Goal: Transaction & Acquisition: Register for event/course

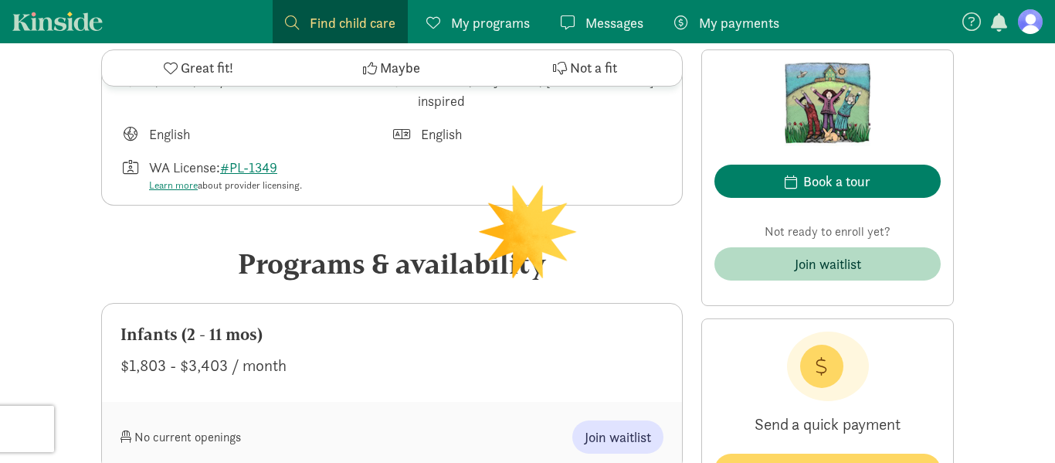
scroll to position [719, 0]
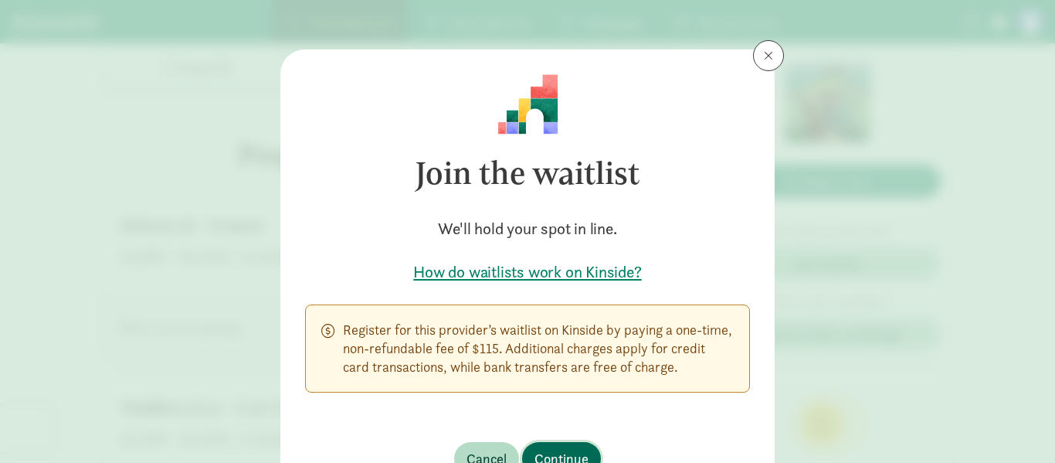
click at [571, 456] on span "Continue" at bounding box center [561, 458] width 54 height 21
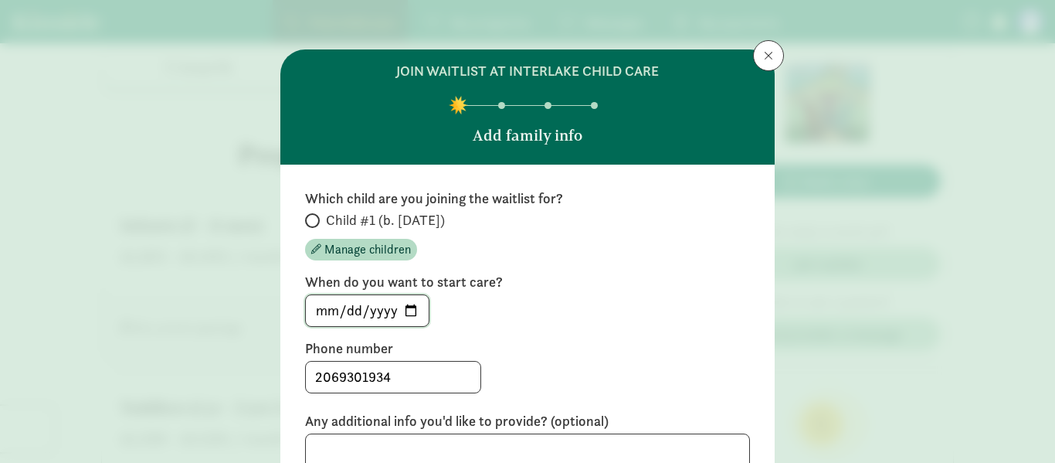
click at [410, 314] on input "[DATE]" at bounding box center [367, 310] width 123 height 31
type input "[DATE]"
click at [1010, 255] on div "join waitlist at Interlake Child Care Add family info Which child are you joini…" at bounding box center [527, 231] width 1055 height 463
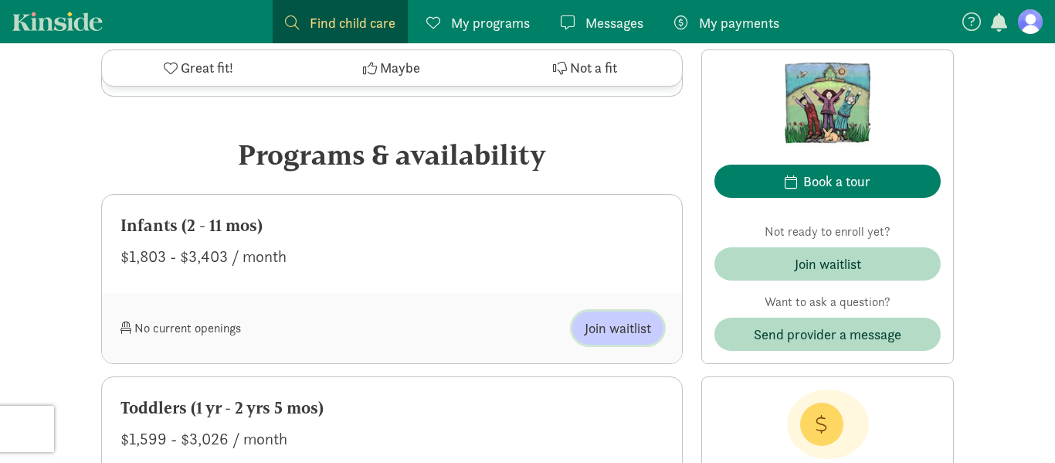
click at [609, 331] on span "Join waitlist" at bounding box center [618, 327] width 66 height 21
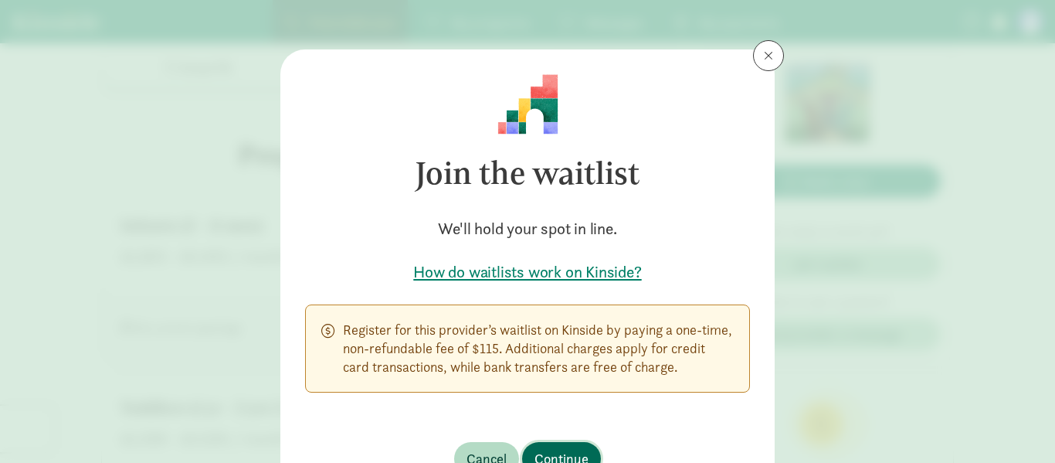
click at [550, 454] on span "Continue" at bounding box center [561, 458] width 54 height 21
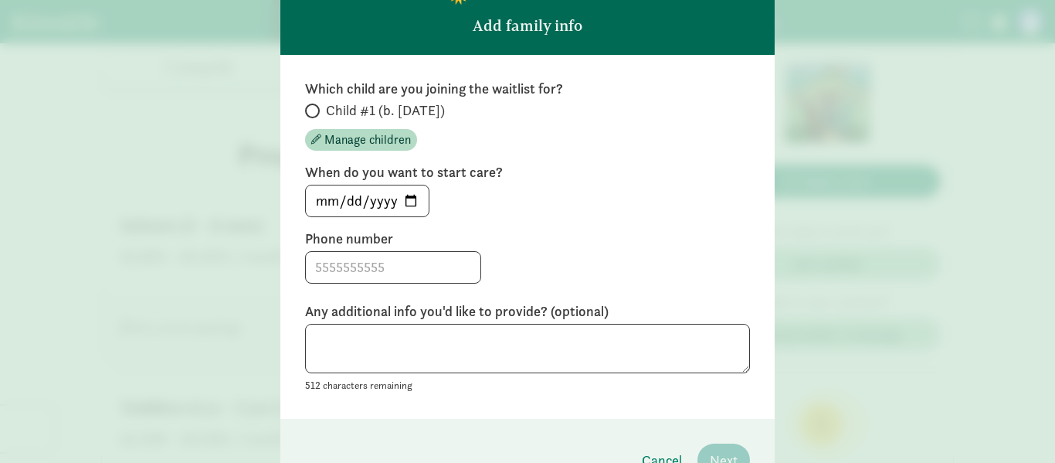
scroll to position [130, 0]
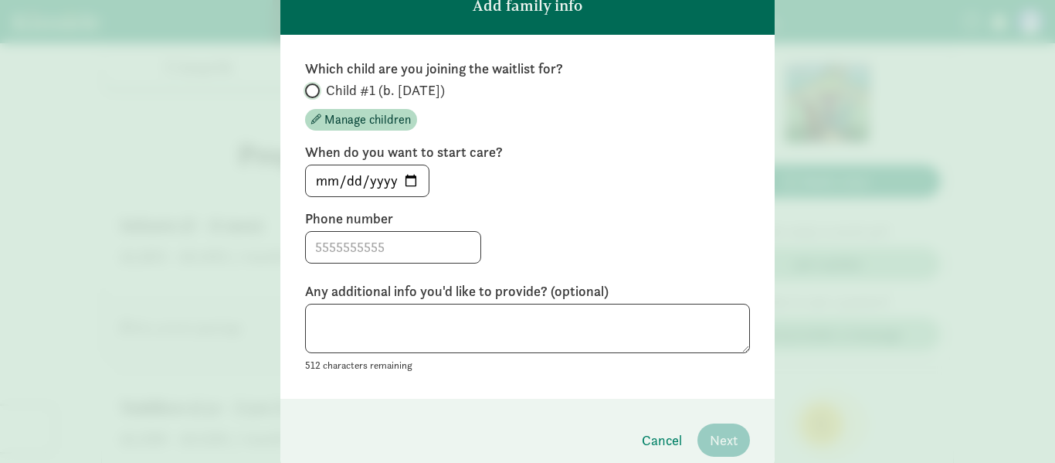
click at [314, 90] on input "Child #1 (b. [DATE])" at bounding box center [310, 91] width 10 height 10
radio input "true"
click at [408, 183] on input "[DATE]" at bounding box center [367, 180] width 123 height 31
type input "[DATE]"
click at [368, 243] on input at bounding box center [393, 247] width 175 height 31
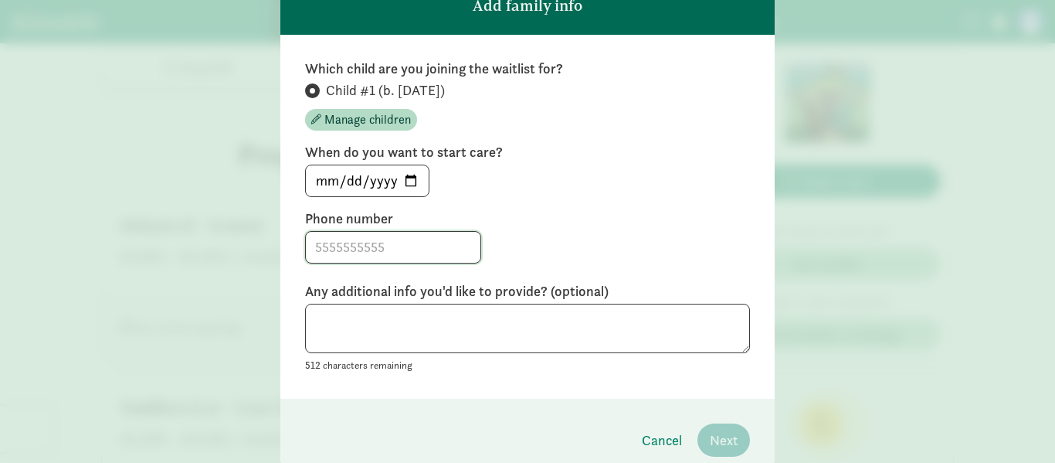
type input "2069301934"
click at [492, 381] on div "Which child are you joining the waitlist for? Child #1 (b. [DATE]) Manage child…" at bounding box center [527, 217] width 494 height 364
click at [500, 333] on textarea at bounding box center [527, 329] width 445 height 50
click at [720, 439] on span "Next" at bounding box center [724, 439] width 28 height 21
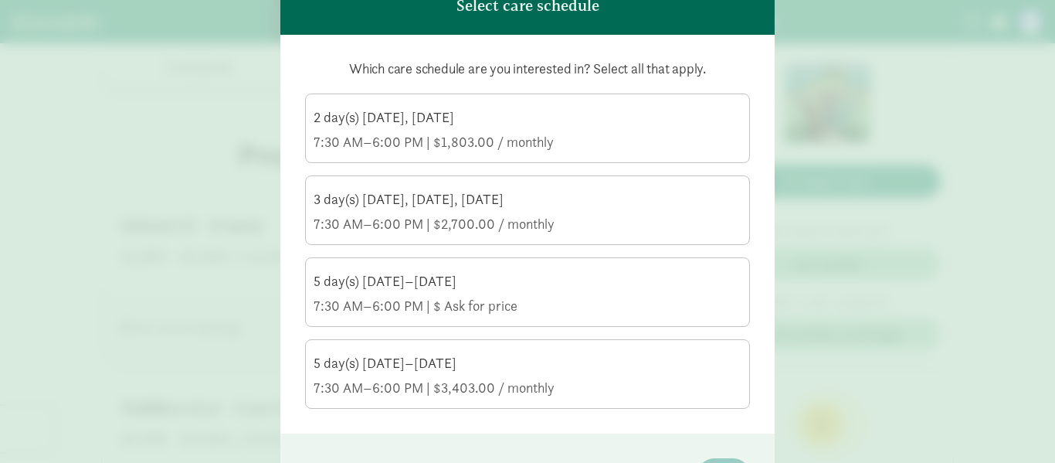
click at [389, 120] on div "2 day(s) [DATE], [DATE]" at bounding box center [528, 117] width 428 height 19
click at [0, 0] on input "2 day(s) [DATE], [DATE] 7:30 AM–6:00 PM | $1,803.00 / monthly" at bounding box center [0, 0] width 0 height 0
click at [402, 206] on div "3 day(s) [DATE], [DATE], [DATE]" at bounding box center [528, 199] width 428 height 19
click at [0, 0] on input "3 day(s) [DATE], [DATE], [DATE] 7:30 AM–6:00 PM | $2,700.00 / monthly" at bounding box center [0, 0] width 0 height 0
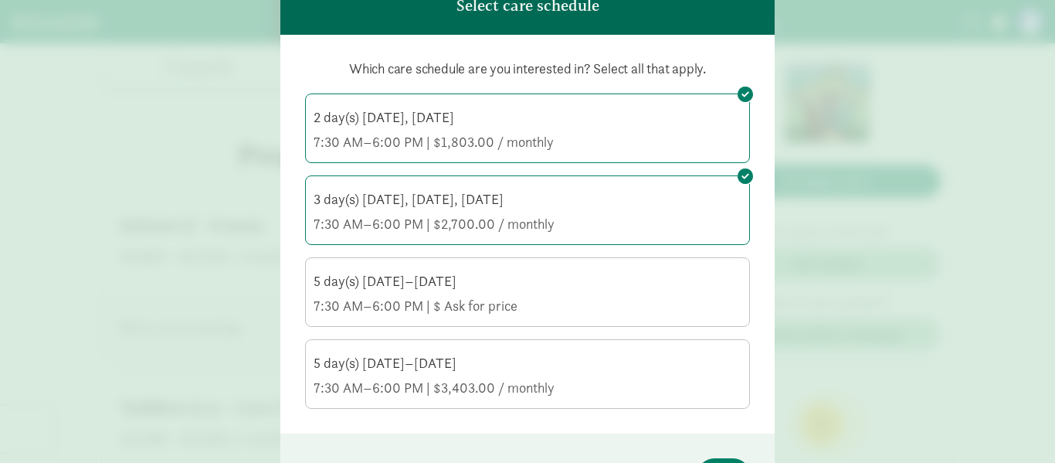
click at [409, 280] on div "5 day(s) [DATE]–[DATE]" at bounding box center [528, 281] width 428 height 19
click at [0, 0] on input "5 day(s) [DATE]–[DATE] 7:30 AM–6:00 PM | $ Ask for price" at bounding box center [0, 0] width 0 height 0
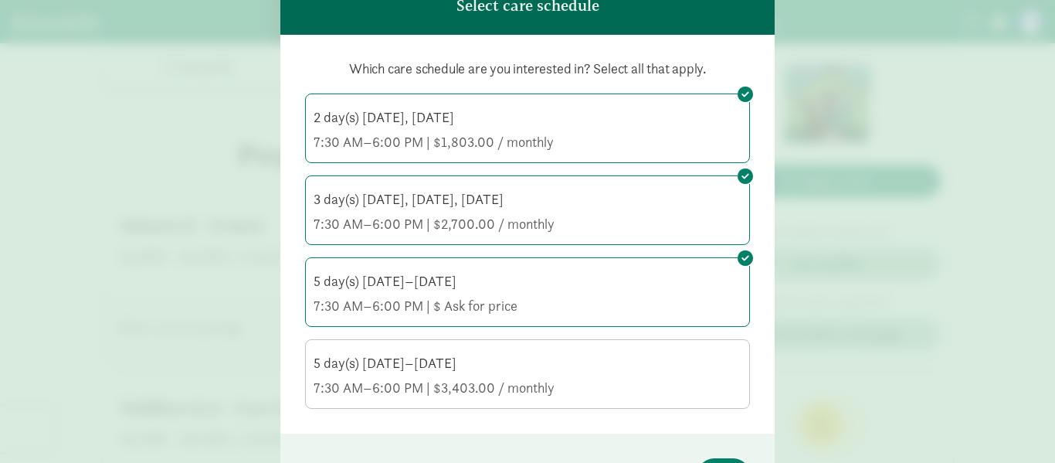
click at [618, 300] on div "7:30 AM–6:00 PM | $ Ask for price" at bounding box center [528, 306] width 428 height 19
click at [0, 0] on input "5 day(s) [DATE]–[DATE] 7:30 AM–6:00 PM | $ Ask for price" at bounding box center [0, 0] width 0 height 0
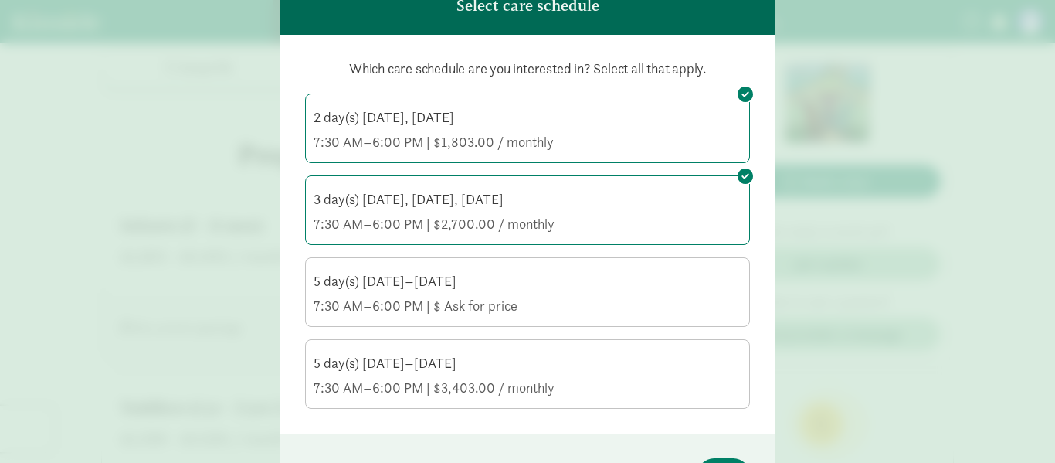
click at [420, 384] on div "7:30 AM–6:00 PM | $3,403.00 / monthly" at bounding box center [528, 387] width 428 height 19
click at [0, 0] on input "5 day(s) [DATE]–[DATE] 7:30 AM–6:00 PM | $3,403.00 / monthly" at bounding box center [0, 0] width 0 height 0
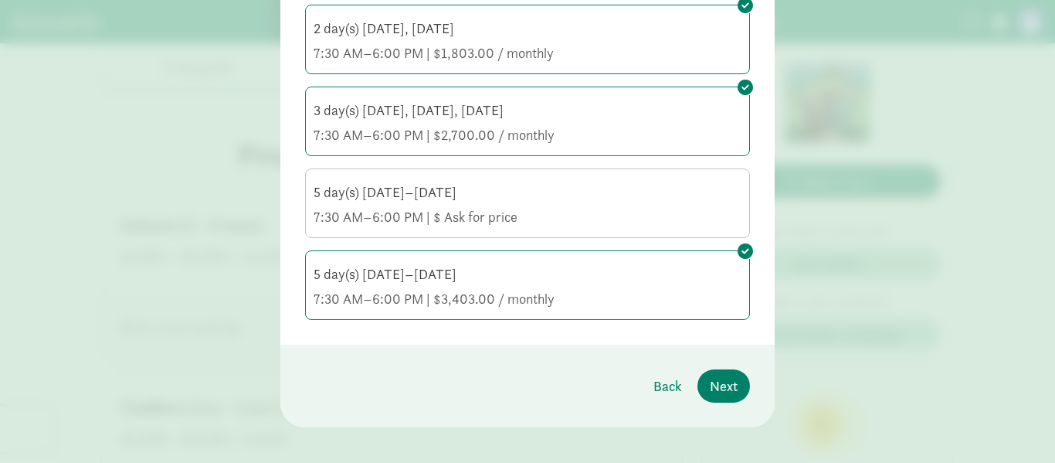
scroll to position [232, 0]
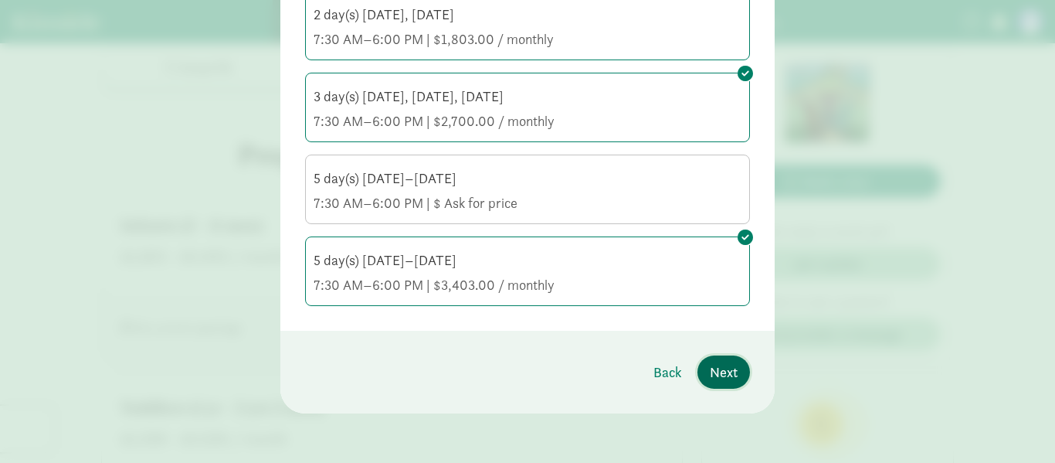
click at [732, 361] on span "Next" at bounding box center [724, 371] width 28 height 21
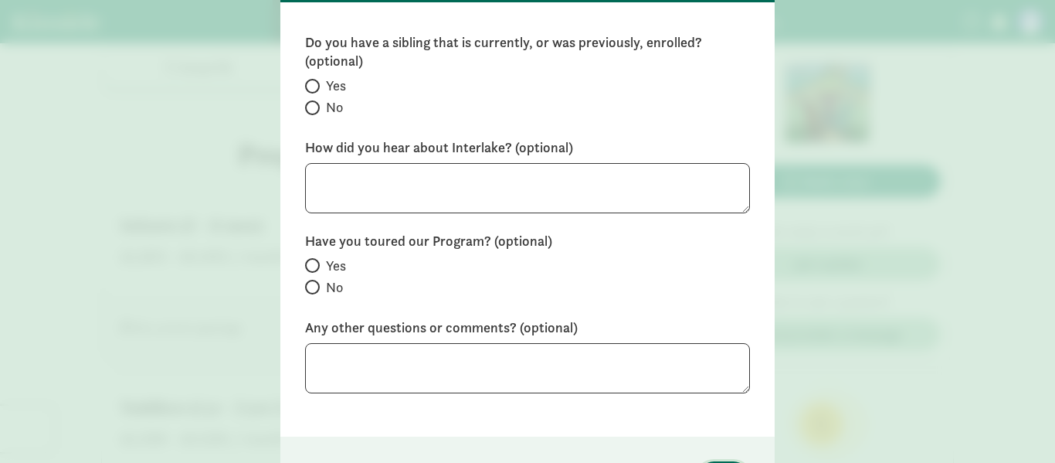
scroll to position [166, 0]
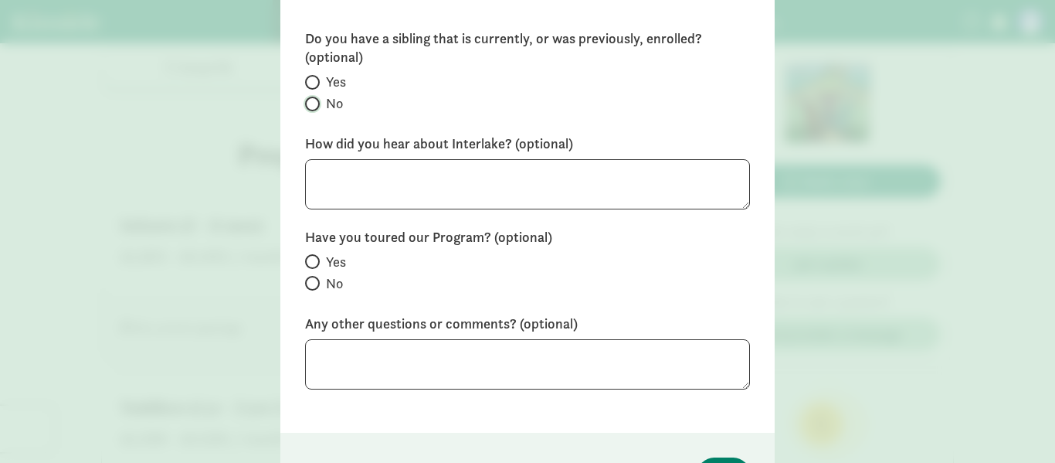
click at [312, 104] on input "No" at bounding box center [310, 104] width 10 height 10
radio input "true"
click at [313, 260] on input "Yes" at bounding box center [310, 261] width 10 height 10
radio input "true"
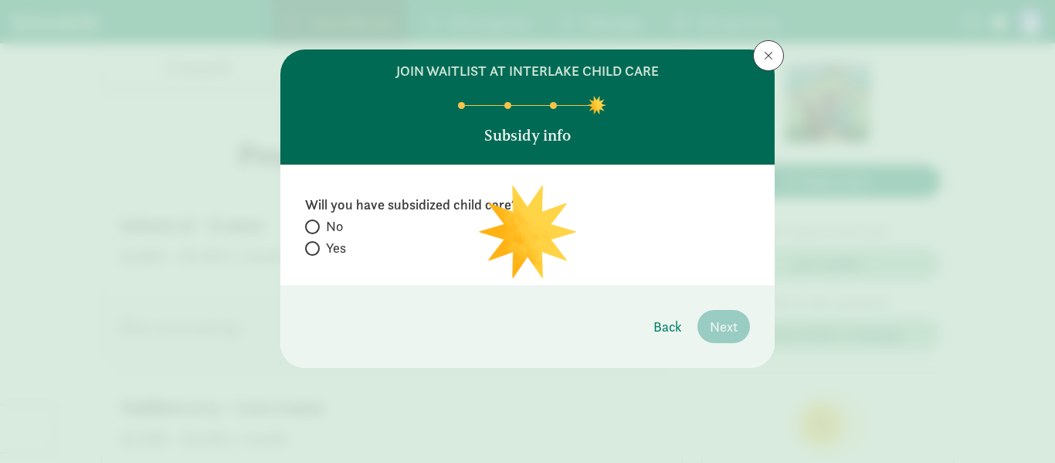
scroll to position [0, 0]
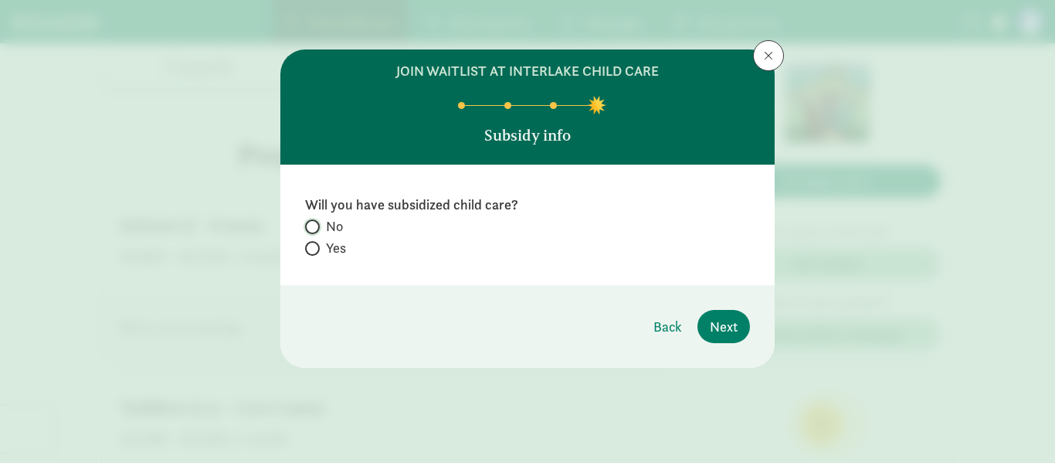
click at [313, 227] on input "No" at bounding box center [310, 227] width 10 height 10
radio input "true"
click at [743, 324] on button "Next" at bounding box center [723, 326] width 53 height 33
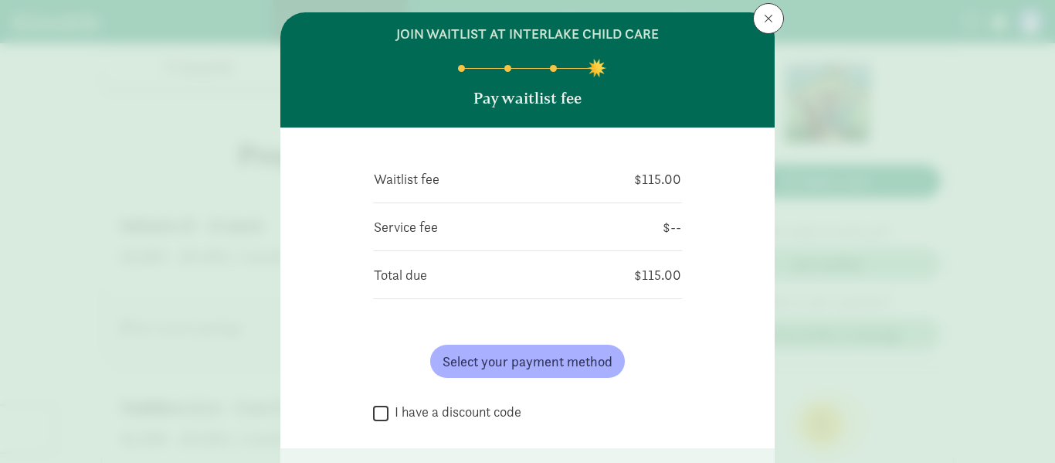
scroll to position [81, 0]
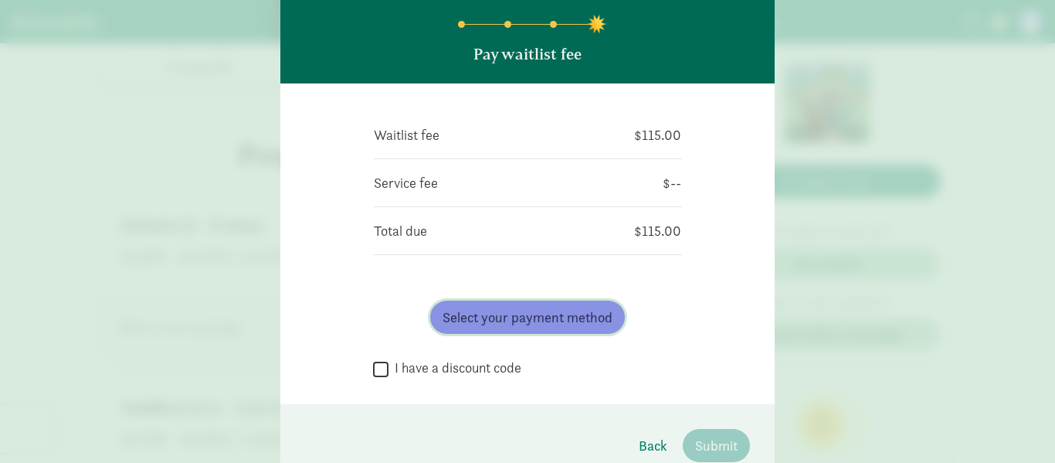
click at [542, 319] on span "Select your payment method" at bounding box center [528, 317] width 170 height 21
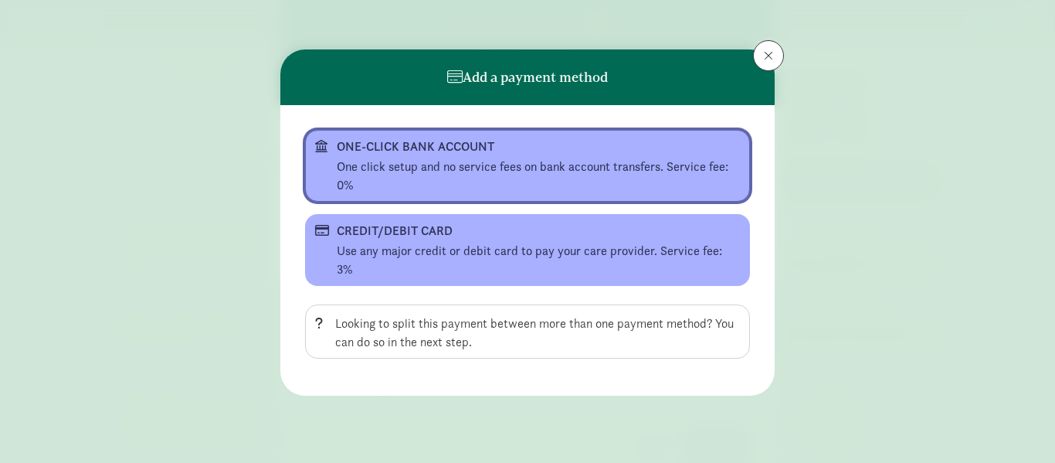
click at [432, 154] on div "ONE-CLICK BANK ACCOUNT" at bounding box center [526, 146] width 378 height 19
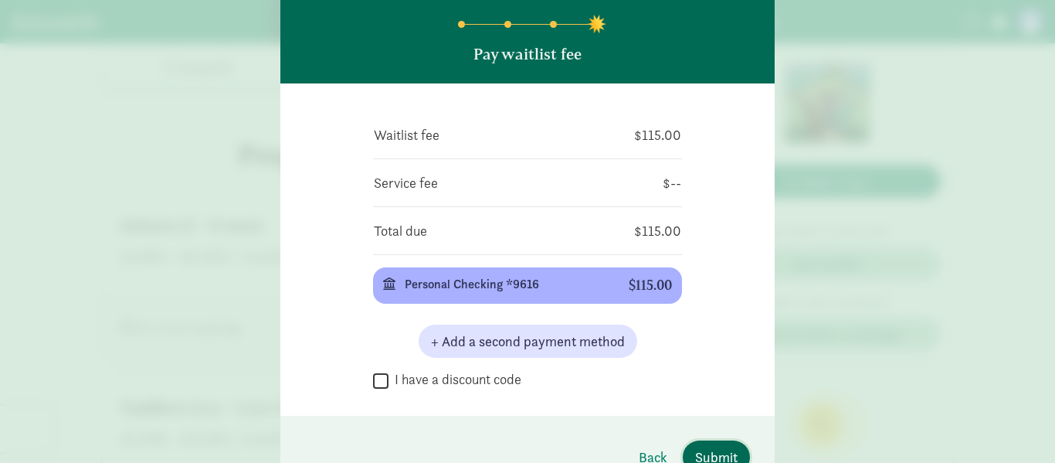
click at [718, 456] on span "Submit" at bounding box center [716, 456] width 42 height 21
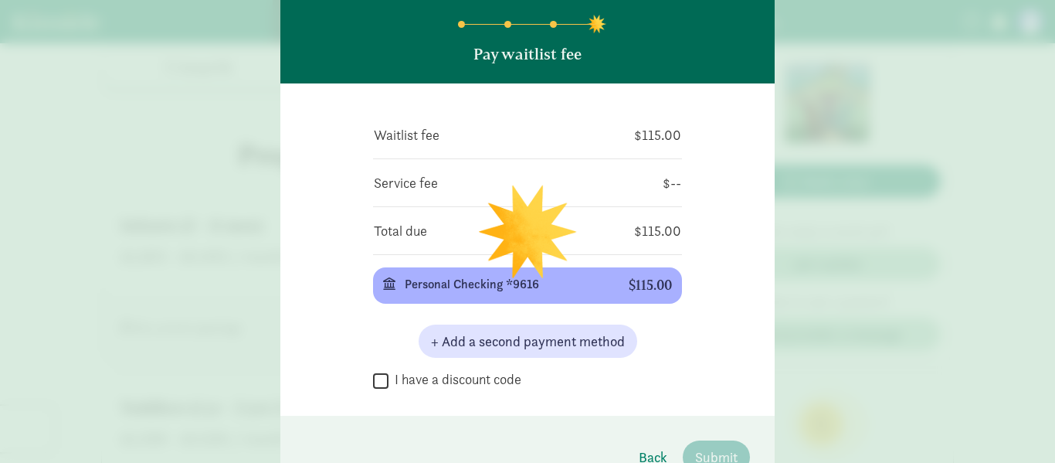
scroll to position [0, 0]
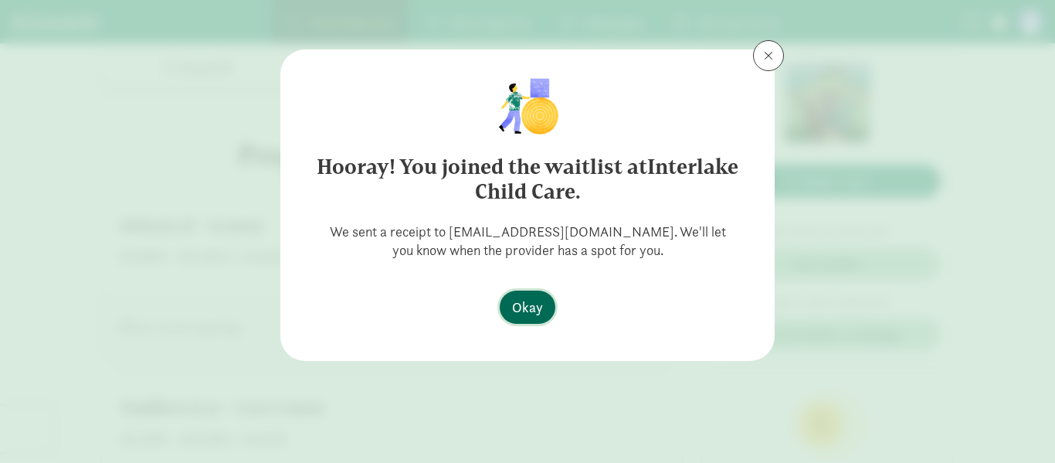
click at [523, 305] on span "Okay" at bounding box center [527, 307] width 31 height 21
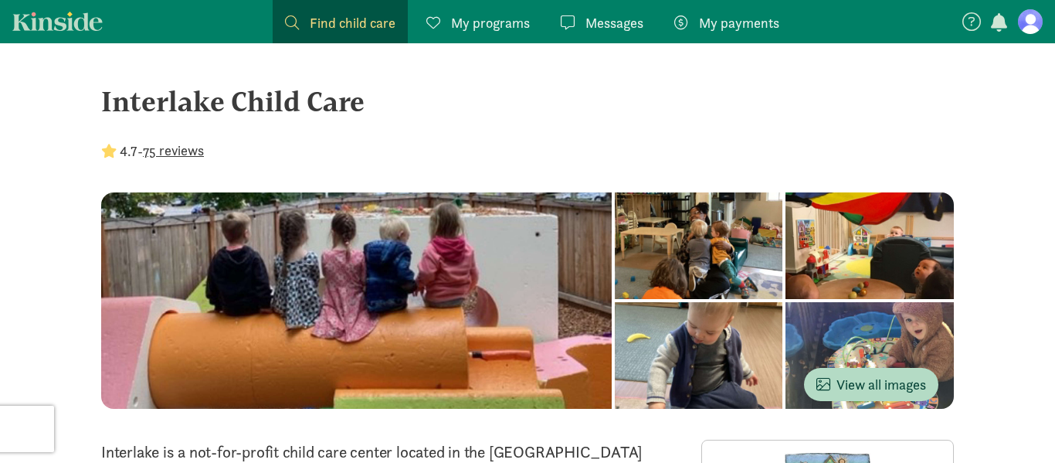
click at [1036, 28] on figure at bounding box center [1030, 21] width 25 height 25
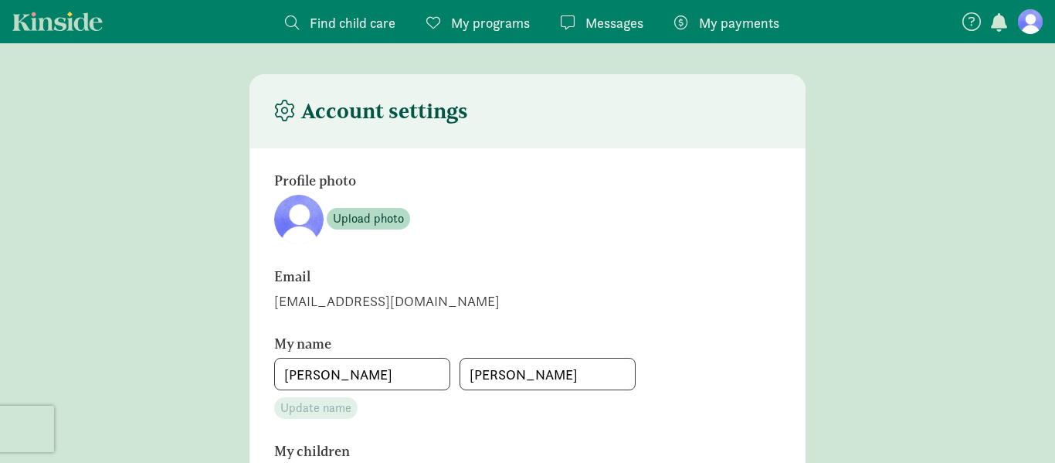
click at [607, 25] on span "Messages" at bounding box center [614, 22] width 58 height 21
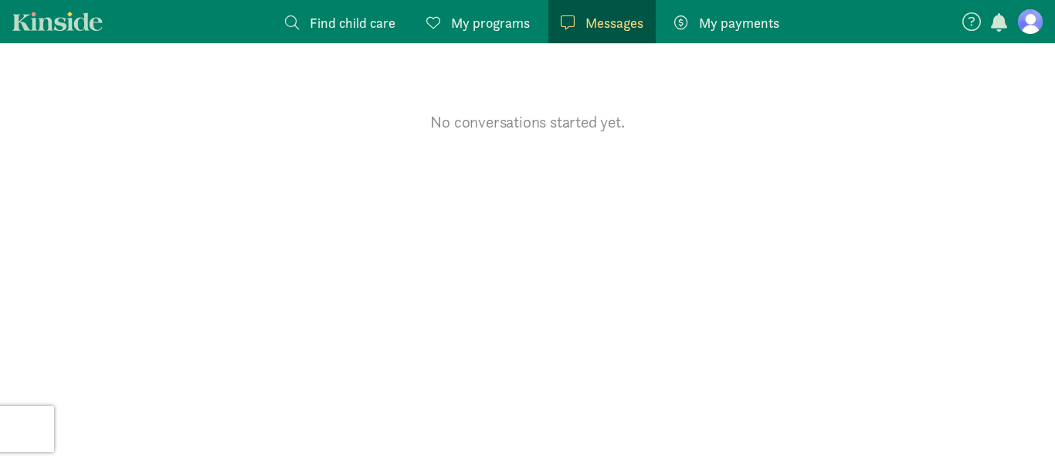
click at [448, 26] on div "My programs Programs" at bounding box center [477, 22] width 103 height 21
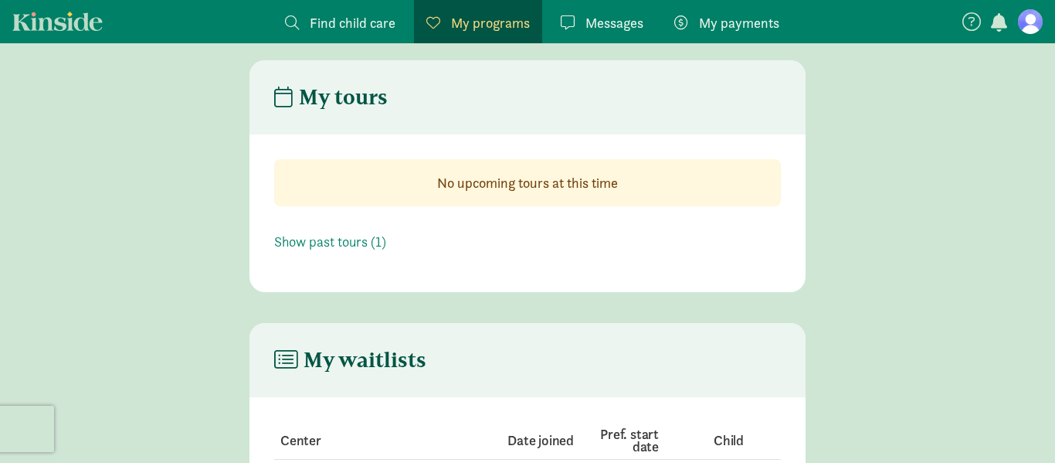
scroll to position [12, 0]
click at [371, 15] on span "Find child care" at bounding box center [353, 22] width 86 height 21
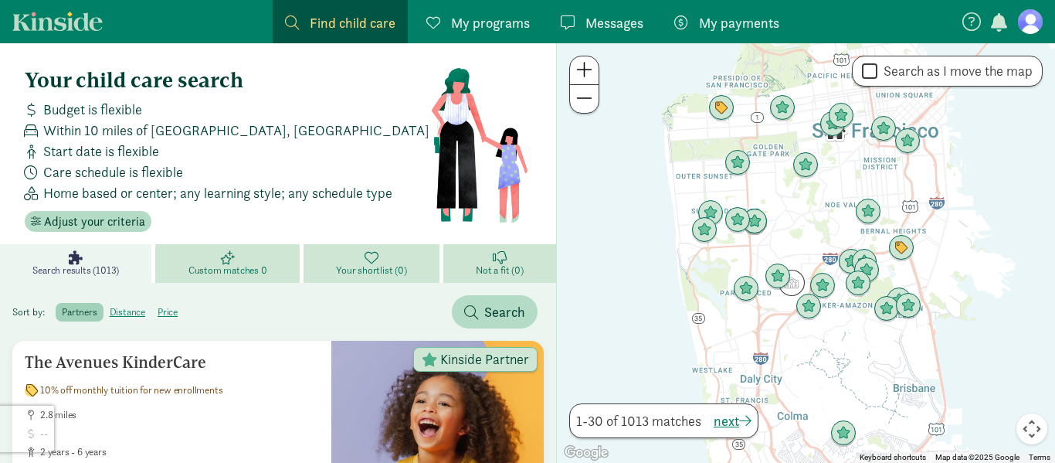
click at [495, 22] on span "My programs" at bounding box center [490, 22] width 79 height 21
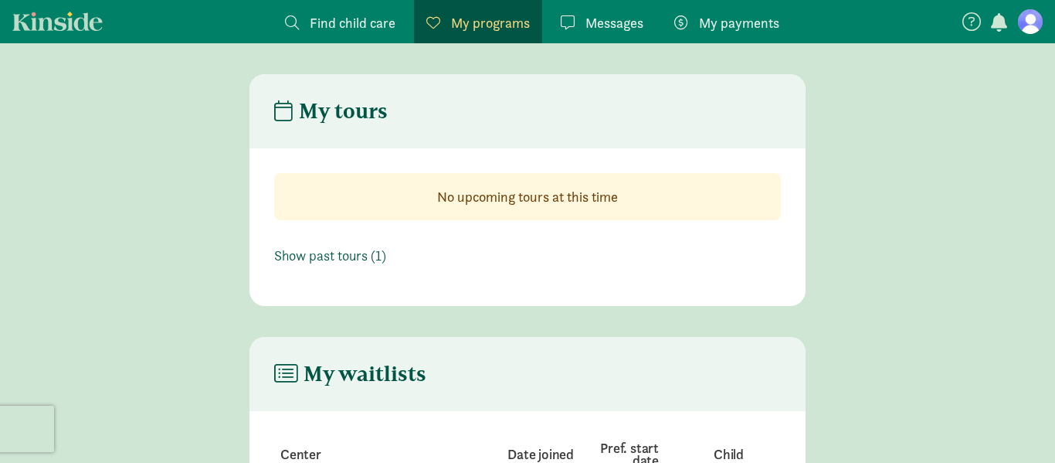
click at [331, 256] on link "Show past tours (1)" at bounding box center [330, 255] width 112 height 18
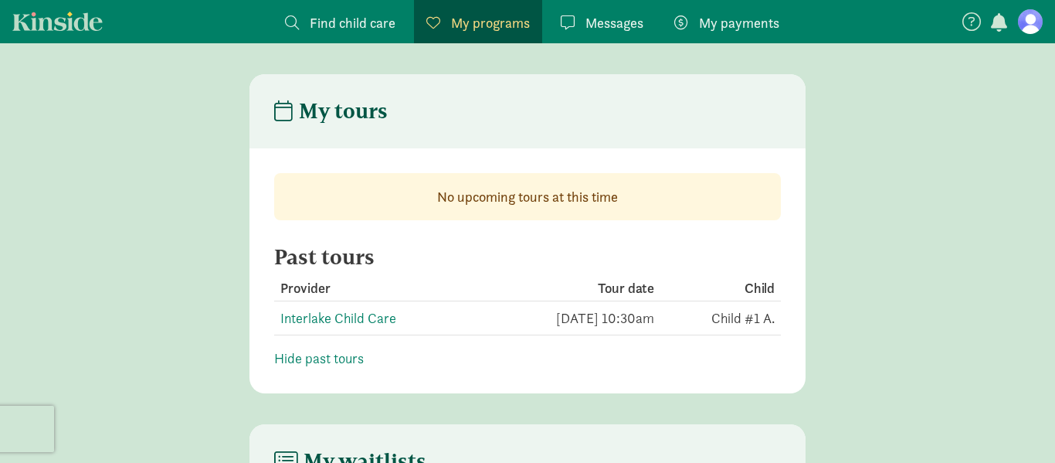
click at [585, 23] on span "Messages" at bounding box center [614, 22] width 58 height 21
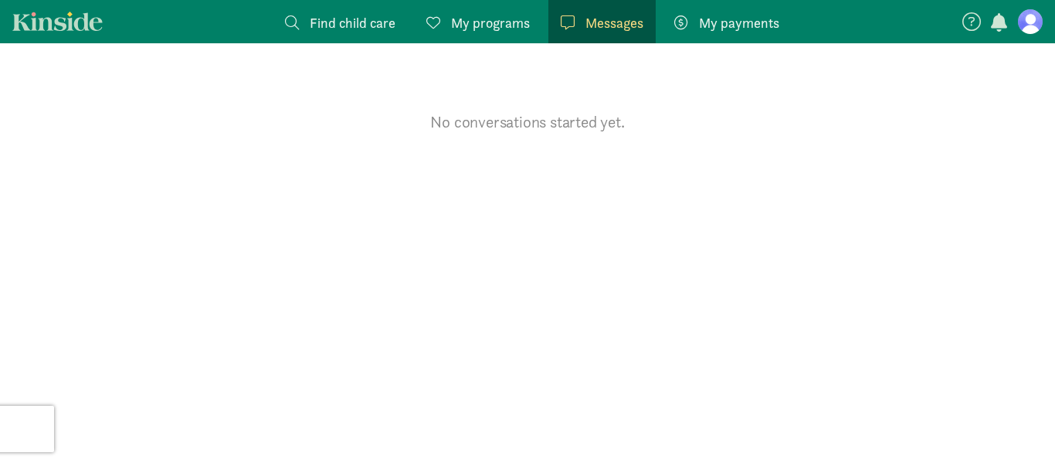
click at [758, 32] on span "My payments" at bounding box center [739, 22] width 80 height 21
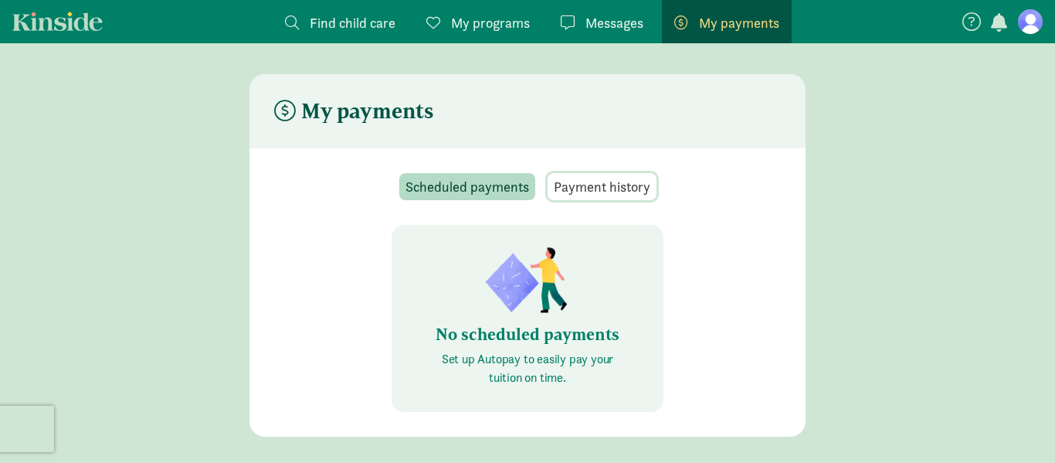
click at [629, 194] on span "Payment history" at bounding box center [602, 186] width 97 height 21
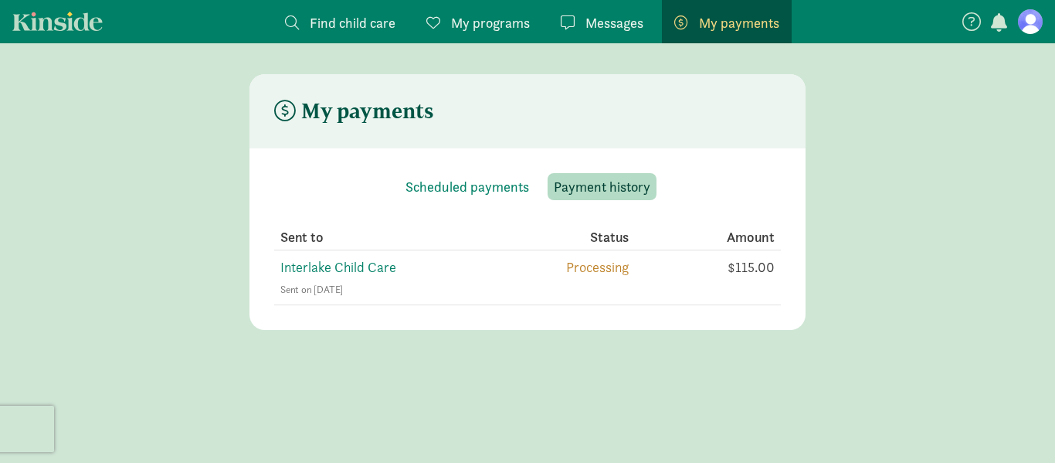
click at [92, 86] on main "My payments Scheduled payments Payment history Sent to Status Amount Interlake …" at bounding box center [527, 202] width 1055 height 256
